Goal: Use online tool/utility: Utilize a website feature to perform a specific function

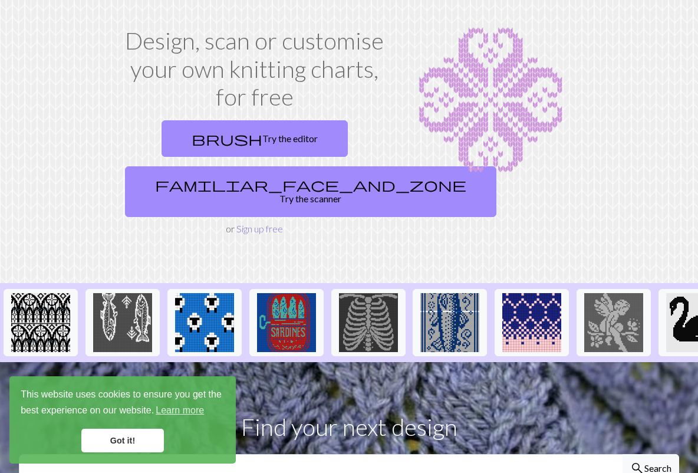
scroll to position [83, 0]
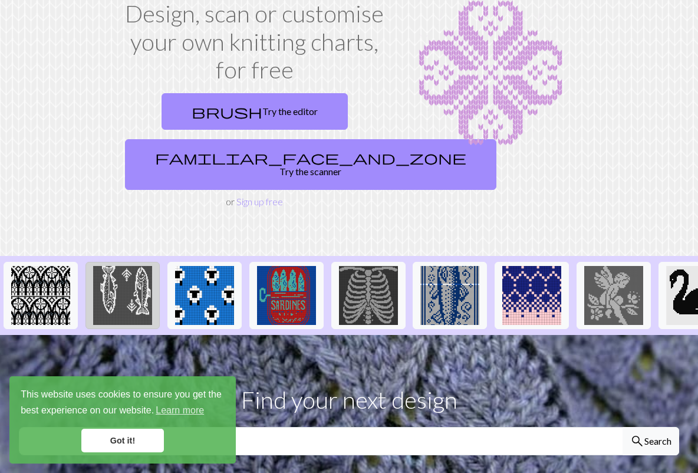
click at [122, 276] on img at bounding box center [122, 295] width 59 height 59
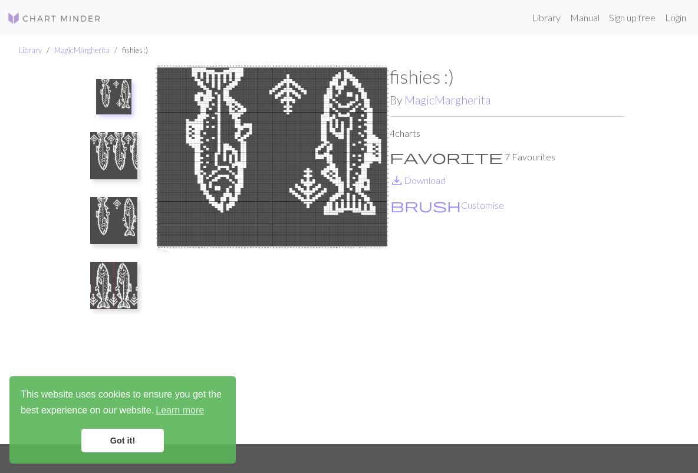
click at [112, 166] on img at bounding box center [113, 155] width 47 height 47
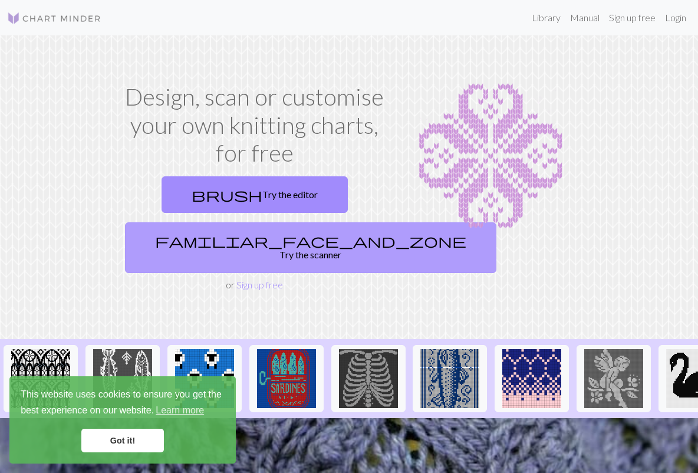
click at [268, 247] on link "familiar_face_and_zone Try the scanner" at bounding box center [310, 247] width 371 height 51
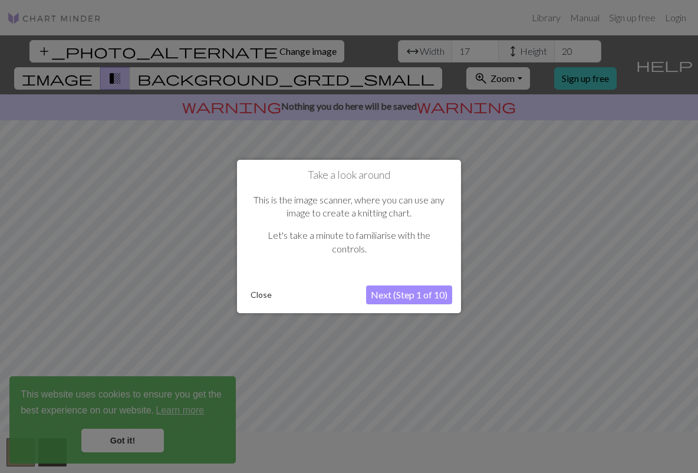
click at [261, 295] on button "Close" at bounding box center [261, 295] width 31 height 18
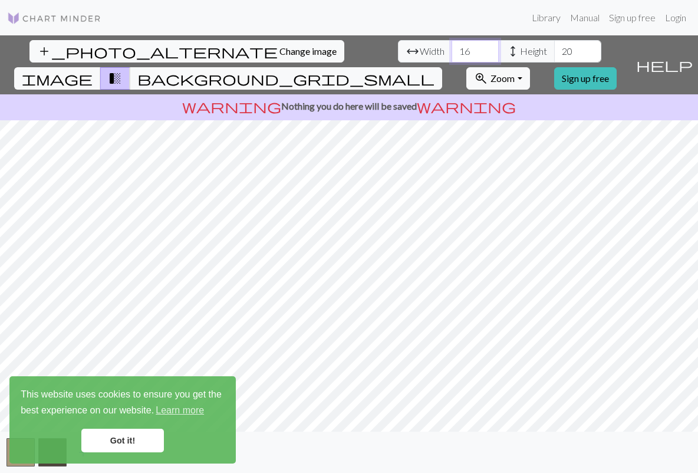
click at [452, 53] on input "16" at bounding box center [475, 51] width 47 height 22
click at [452, 45] on input "17" at bounding box center [475, 51] width 47 height 22
click at [452, 45] on input "18" at bounding box center [475, 51] width 47 height 22
click at [452, 45] on input "19" at bounding box center [475, 51] width 47 height 22
click at [452, 45] on input "20" at bounding box center [475, 51] width 47 height 22
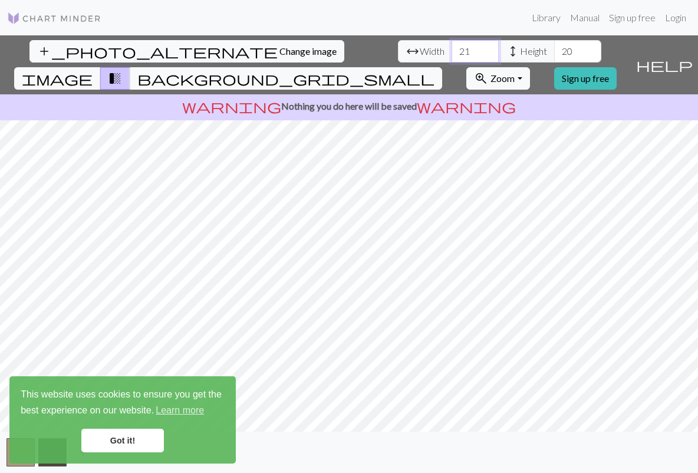
click at [452, 45] on input "21" at bounding box center [475, 51] width 47 height 22
click at [452, 45] on input "22" at bounding box center [475, 51] width 47 height 22
click at [452, 45] on input "23" at bounding box center [475, 51] width 47 height 22
click at [452, 45] on input "24" at bounding box center [475, 51] width 47 height 22
click at [452, 45] on input "25" at bounding box center [475, 51] width 47 height 22
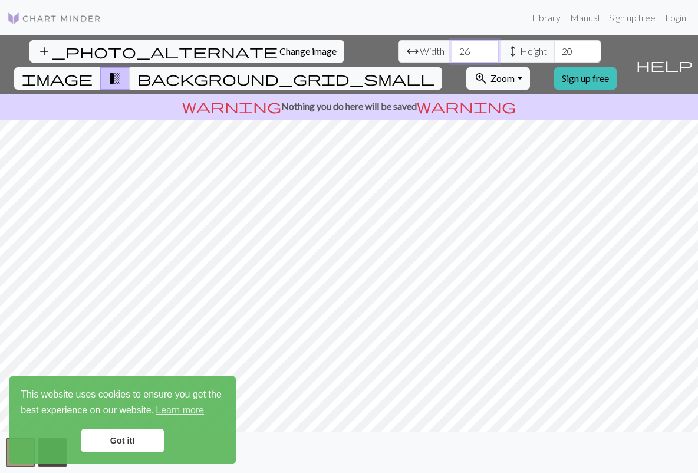
click at [452, 45] on input "26" at bounding box center [475, 51] width 47 height 22
click at [452, 45] on input "27" at bounding box center [475, 51] width 47 height 22
click at [452, 45] on input "28" at bounding box center [475, 51] width 47 height 22
click at [452, 45] on input "29" at bounding box center [475, 51] width 47 height 22
click at [452, 45] on input "30" at bounding box center [475, 51] width 47 height 22
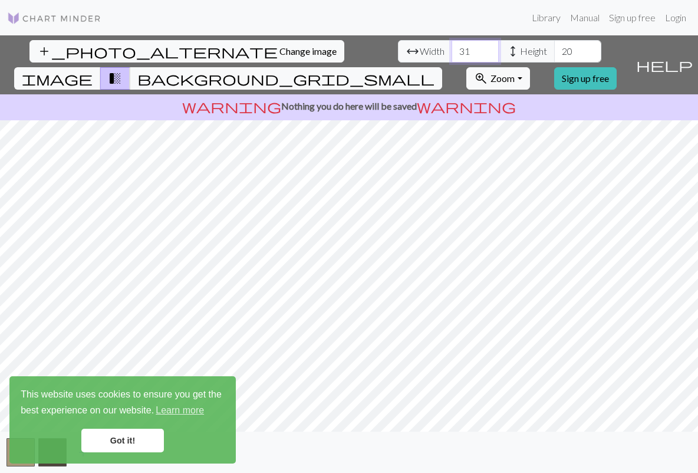
click at [452, 45] on input "31" at bounding box center [475, 51] width 47 height 22
click at [452, 45] on input "32" at bounding box center [475, 51] width 47 height 22
click at [452, 45] on input "33" at bounding box center [475, 51] width 47 height 22
click at [452, 45] on input "34" at bounding box center [475, 51] width 47 height 22
click at [452, 45] on input "35" at bounding box center [475, 51] width 47 height 22
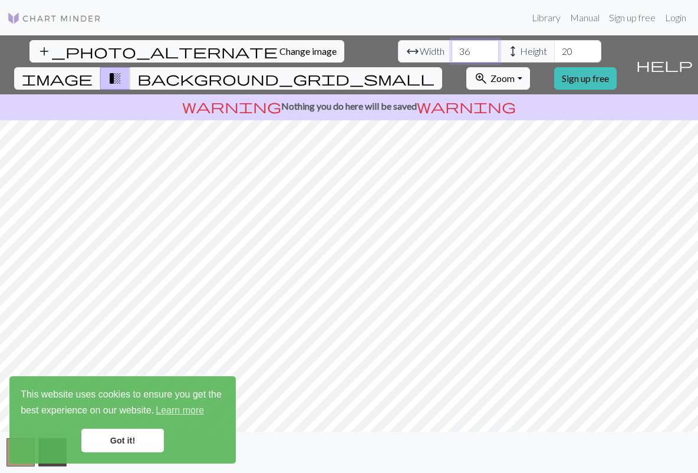
click at [452, 45] on input "36" at bounding box center [475, 51] width 47 height 22
click at [452, 45] on input "37" at bounding box center [475, 51] width 47 height 22
click at [452, 45] on input "38" at bounding box center [475, 51] width 47 height 22
click at [452, 45] on input "39" at bounding box center [475, 51] width 47 height 22
click at [452, 45] on input "40" at bounding box center [475, 51] width 47 height 22
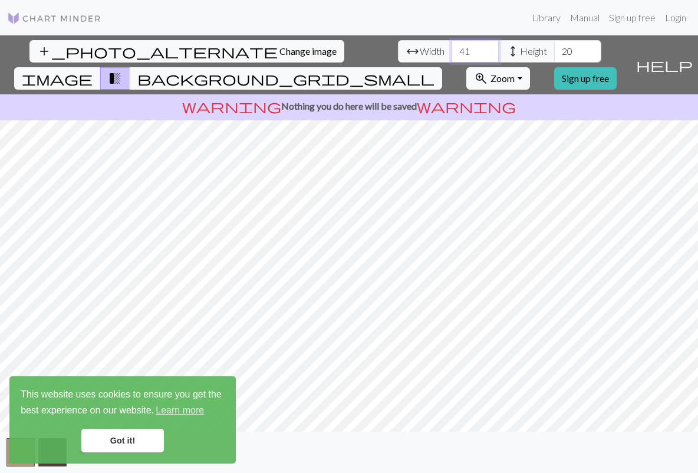
click at [452, 45] on input "41" at bounding box center [475, 51] width 47 height 22
click at [452, 45] on input "42" at bounding box center [475, 51] width 47 height 22
click at [452, 45] on input "43" at bounding box center [475, 51] width 47 height 22
click at [452, 45] on input "44" at bounding box center [475, 51] width 47 height 22
click at [452, 45] on input "45" at bounding box center [475, 51] width 47 height 22
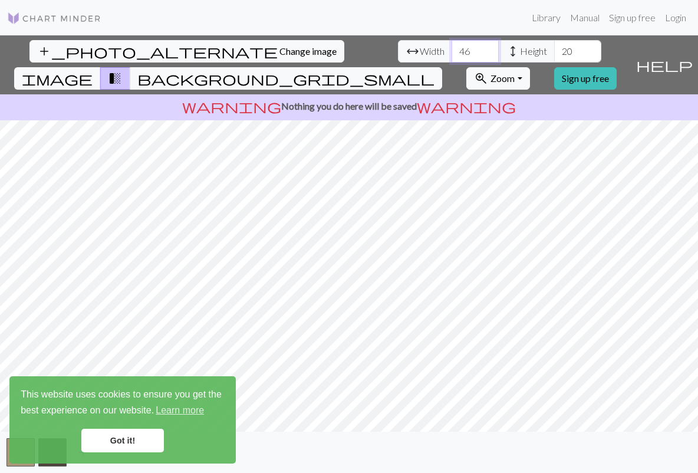
click at [452, 45] on input "46" at bounding box center [475, 51] width 47 height 22
click at [452, 45] on input "47" at bounding box center [475, 51] width 47 height 22
click at [452, 45] on input "48" at bounding box center [475, 51] width 47 height 22
click at [452, 45] on input "49" at bounding box center [475, 51] width 47 height 22
type input "50"
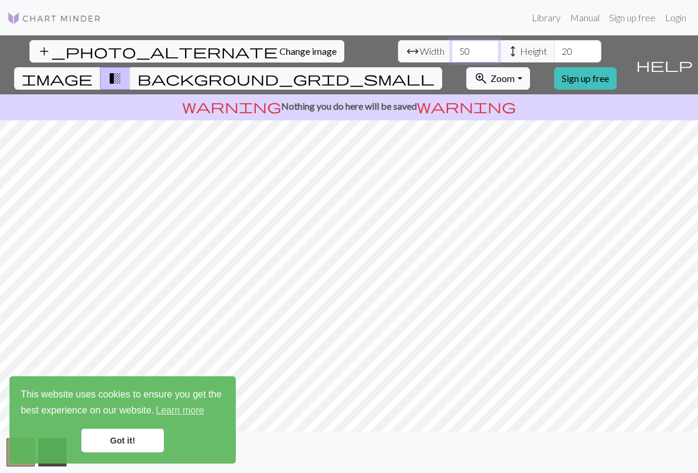
click at [452, 45] on input "50" at bounding box center [475, 51] width 47 height 22
drag, startPoint x: 318, startPoint y: 56, endPoint x: 305, endPoint y: 52, distance: 13.4
click at [554, 52] on input "20" at bounding box center [577, 51] width 47 height 22
type input "50"
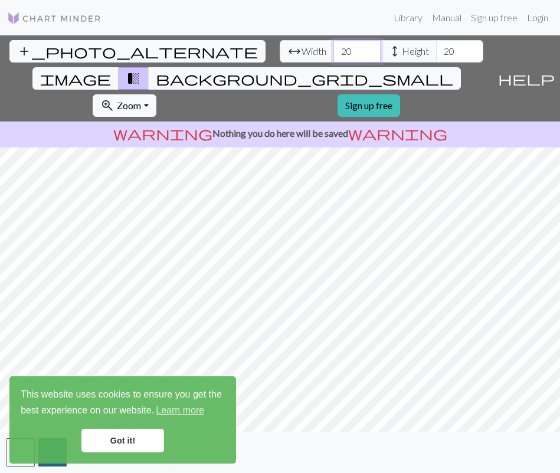
drag, startPoint x: 130, startPoint y: 52, endPoint x: 116, endPoint y: 52, distance: 14.2
click at [333, 52] on input "20" at bounding box center [356, 51] width 47 height 22
type input "50"
drag, startPoint x: 245, startPoint y: 54, endPoint x: 218, endPoint y: 52, distance: 27.2
click at [436, 52] on input "17" at bounding box center [459, 51] width 47 height 22
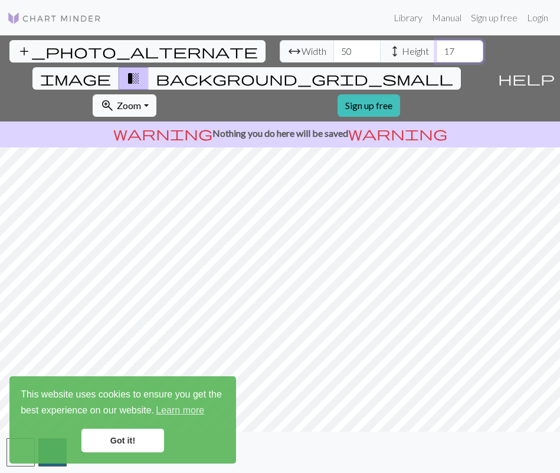
type input "1"
type input "50"
click at [148, 446] on link "Got it!" at bounding box center [122, 441] width 83 height 24
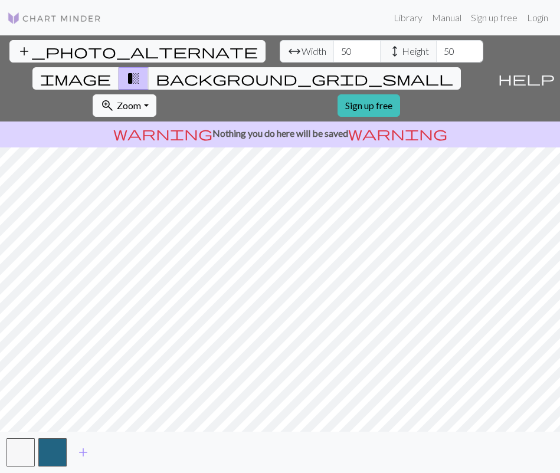
click at [2, 442] on div "add" at bounding box center [280, 452] width 560 height 41
click at [25, 448] on button "button" at bounding box center [20, 452] width 28 height 28
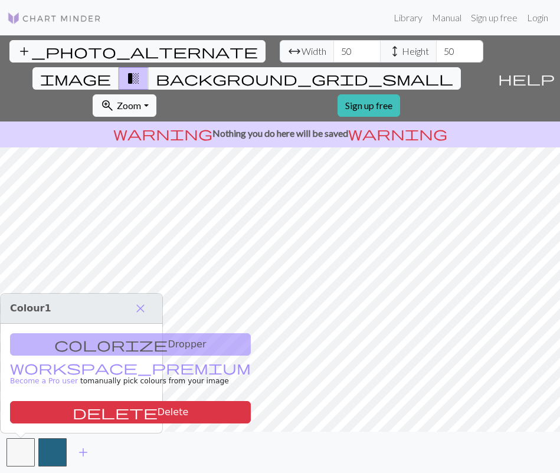
click at [125, 343] on div "colorize Dropper workspace_premium Become a Pro user to manually pick colours f…" at bounding box center [82, 378] width 162 height 109
click at [147, 300] on button "close" at bounding box center [140, 308] width 25 height 20
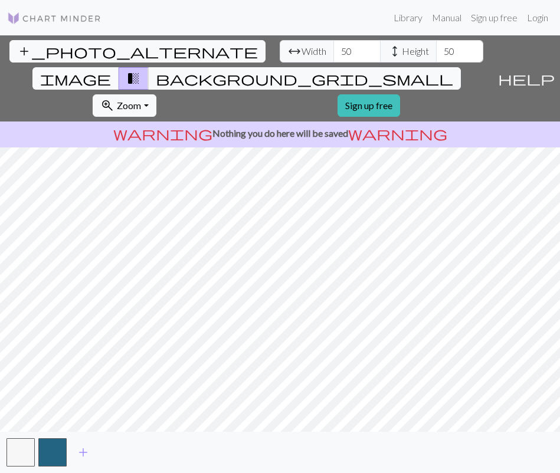
click at [111, 70] on span "image" at bounding box center [75, 78] width 71 height 17
click at [140, 70] on span "transition_fade" at bounding box center [133, 78] width 14 height 17
click at [364, 47] on div "add_photo_alternate Change image arrow_range Width 50 height Height 50 image tr…" at bounding box center [246, 78] width 492 height 86
click at [347, 70] on span "background_grid_small" at bounding box center [304, 78] width 297 height 17
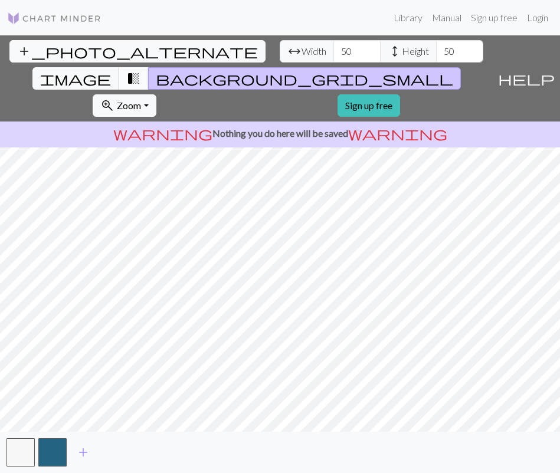
click at [140, 70] on span "transition_fade" at bounding box center [133, 78] width 14 height 17
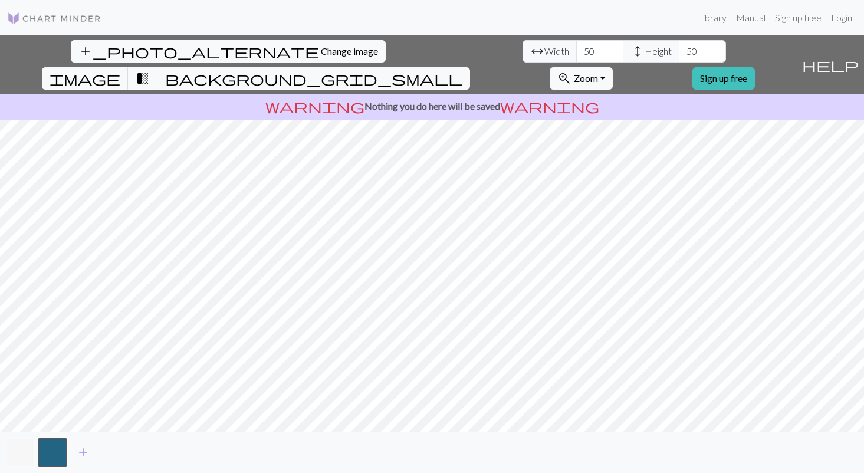
click at [31, 451] on button "button" at bounding box center [20, 452] width 28 height 28
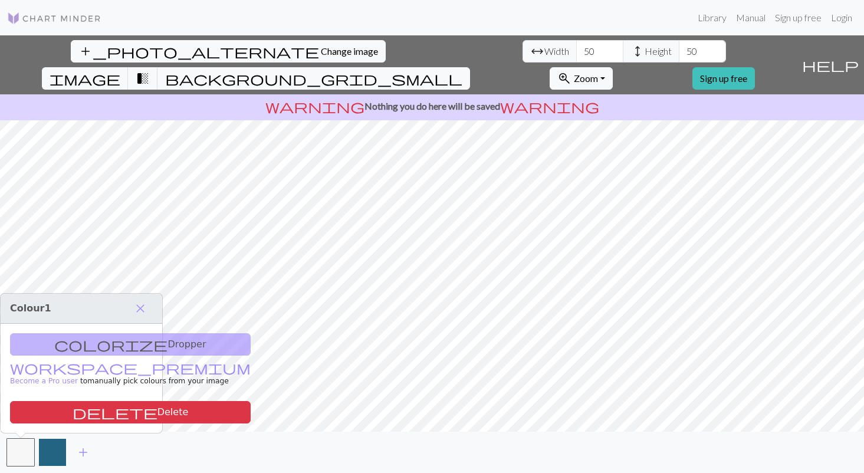
click at [55, 451] on button "button" at bounding box center [52, 452] width 28 height 28
click at [23, 450] on button "button" at bounding box center [20, 452] width 28 height 28
click at [471, 99] on p "warning Nothing you do here will be saved warning" at bounding box center [432, 106] width 854 height 14
click at [544, 44] on span "Width" at bounding box center [556, 51] width 25 height 14
click at [544, 49] on span "Width" at bounding box center [556, 51] width 25 height 14
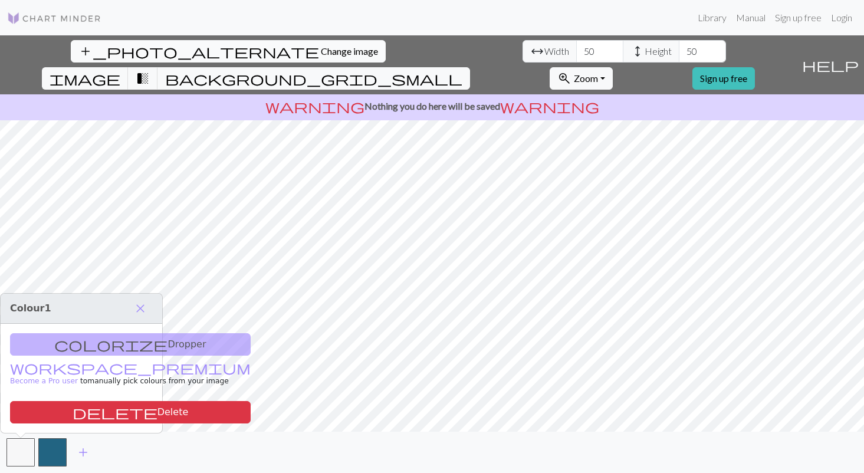
click at [321, 51] on span "Change image" at bounding box center [349, 50] width 57 height 11
click at [146, 299] on button "close" at bounding box center [140, 308] width 25 height 20
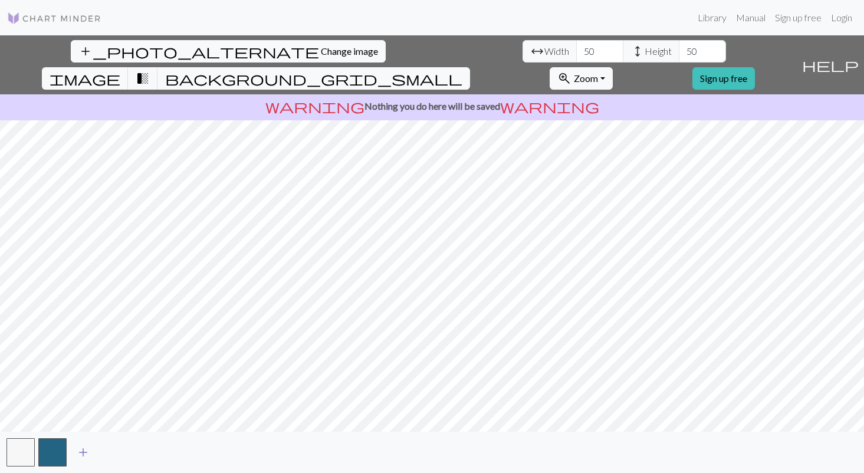
click at [83, 454] on span "add" at bounding box center [83, 452] width 14 height 17
click at [111, 458] on span "add" at bounding box center [115, 452] width 14 height 17
click at [111, 458] on button "button" at bounding box center [116, 452] width 28 height 28
click at [143, 452] on span "add" at bounding box center [147, 452] width 14 height 17
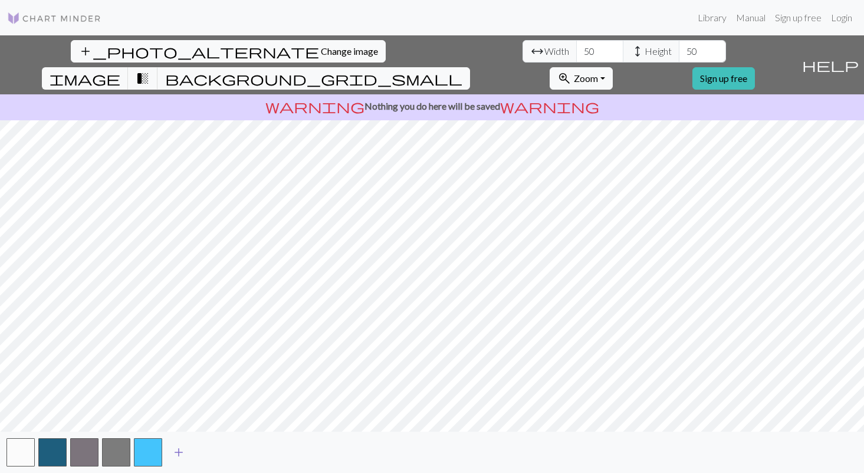
click at [168, 452] on button "add" at bounding box center [178, 452] width 29 height 22
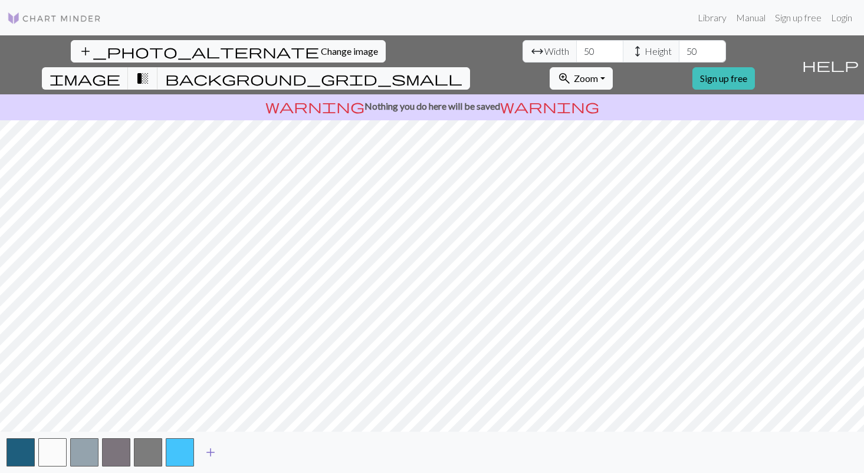
click at [203, 453] on span "add" at bounding box center [210, 452] width 14 height 17
click at [245, 449] on span "add" at bounding box center [242, 452] width 14 height 17
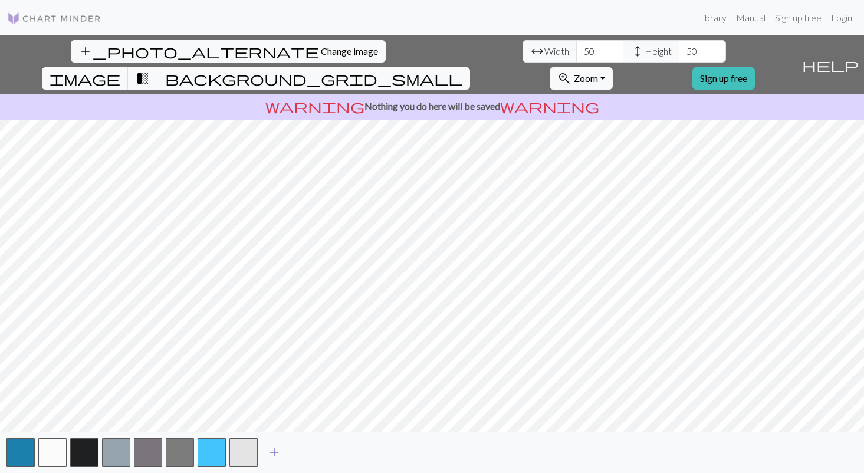
click at [272, 448] on span "add" at bounding box center [274, 452] width 14 height 17
click at [310, 451] on span "add" at bounding box center [306, 452] width 14 height 17
click at [334, 453] on span "add" at bounding box center [338, 452] width 14 height 17
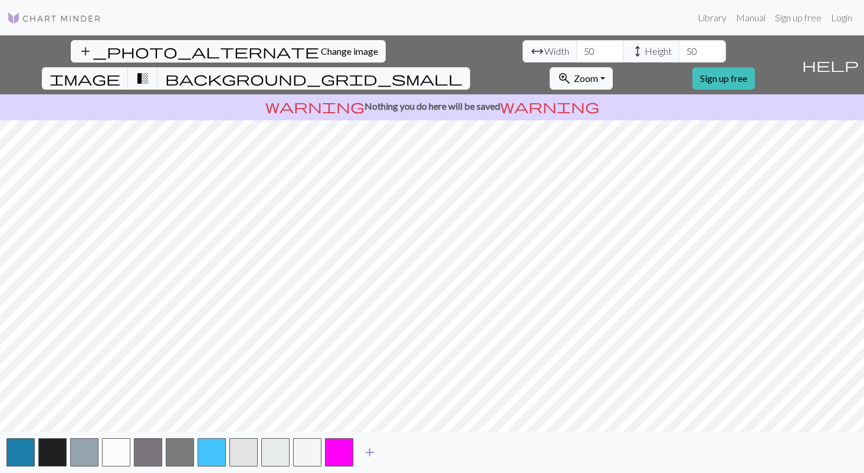
click at [367, 453] on span "add" at bounding box center [370, 452] width 14 height 17
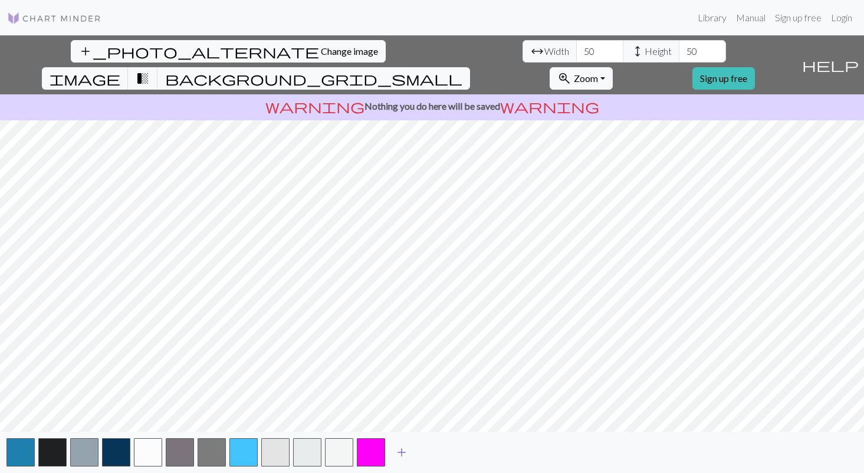
click at [399, 452] on span "add" at bounding box center [401, 452] width 14 height 17
click at [438, 455] on span "add" at bounding box center [433, 452] width 14 height 17
click at [438, 458] on button "button" at bounding box center [434, 452] width 28 height 28
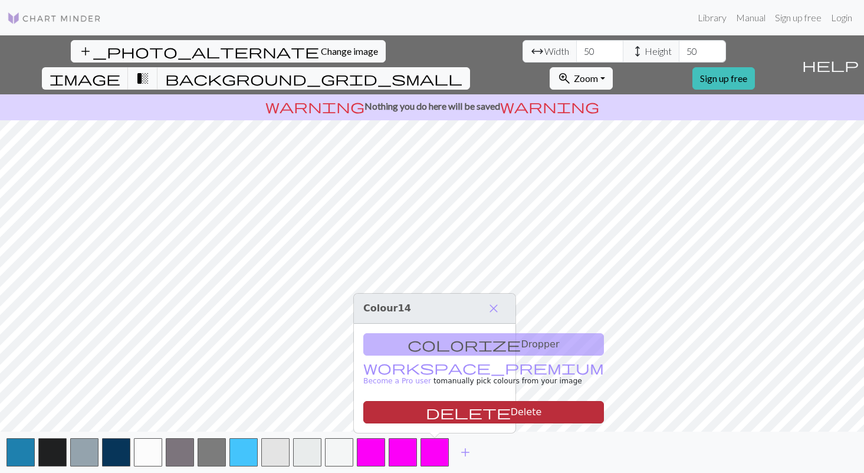
click at [450, 406] on button "delete Delete" at bounding box center [483, 412] width 241 height 22
